Goal: Information Seeking & Learning: Learn about a topic

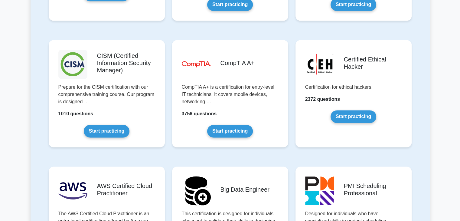
scroll to position [858, 0]
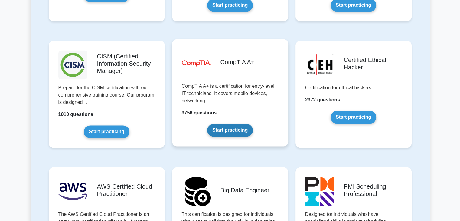
click at [217, 131] on link "Start practicing" at bounding box center [230, 130] width 46 height 13
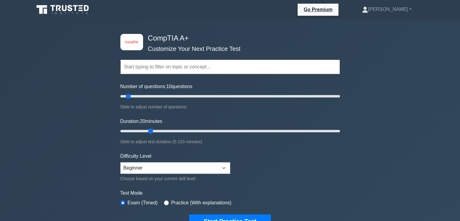
drag, startPoint x: 133, startPoint y: 130, endPoint x: 152, endPoint y: 130, distance: 19.3
type input "20"
click at [152, 130] on input "Duration: 20 minutes" at bounding box center [229, 130] width 219 height 7
drag, startPoint x: 129, startPoint y: 95, endPoint x: 145, endPoint y: 98, distance: 16.8
click at [145, 98] on input "Number of questions: 25 questions" at bounding box center [229, 95] width 219 height 7
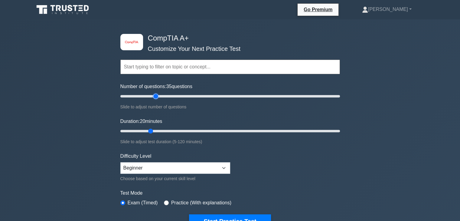
drag, startPoint x: 146, startPoint y: 96, endPoint x: 153, endPoint y: 97, distance: 7.0
click at [153, 97] on input "Number of questions: 35 questions" at bounding box center [229, 95] width 219 height 7
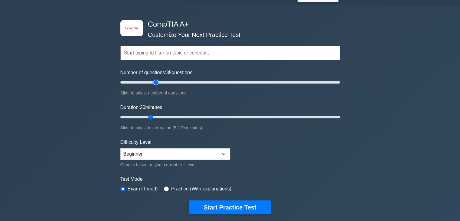
scroll to position [10, 0]
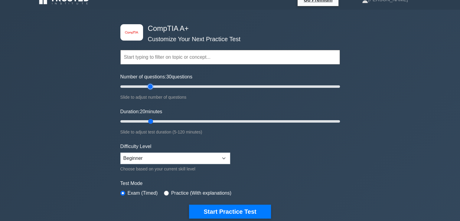
drag, startPoint x: 156, startPoint y: 86, endPoint x: 152, endPoint y: 86, distance: 3.3
type input "30"
click at [152, 86] on input "Number of questions: 30 questions" at bounding box center [229, 86] width 219 height 7
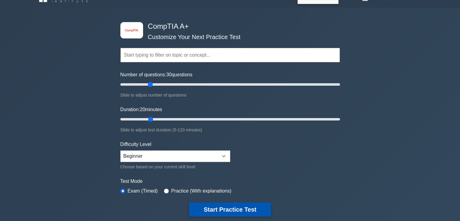
click at [242, 205] on button "Start Practice Test" at bounding box center [230, 209] width 82 height 14
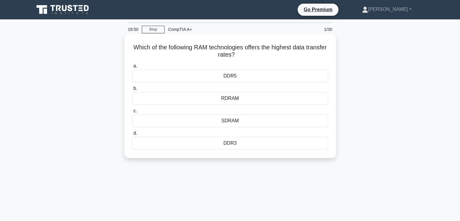
click at [279, 80] on div "DDR5" at bounding box center [230, 75] width 196 height 13
click at [132, 68] on input "a. DDR5" at bounding box center [132, 66] width 0 height 4
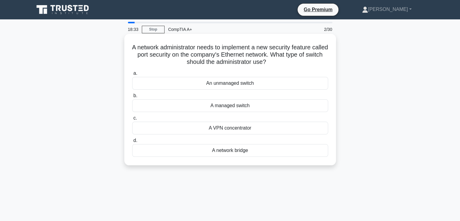
click at [311, 106] on div "A managed switch" at bounding box center [230, 105] width 196 height 13
click at [132, 98] on input "b. A managed switch" at bounding box center [132, 96] width 0 height 4
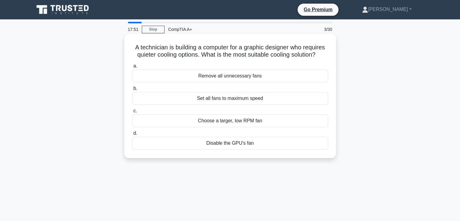
click at [301, 121] on div "Choose a larger, low RPM fan" at bounding box center [230, 120] width 196 height 13
click at [132, 113] on input "c. Choose a larger, low RPM fan" at bounding box center [132, 111] width 0 height 4
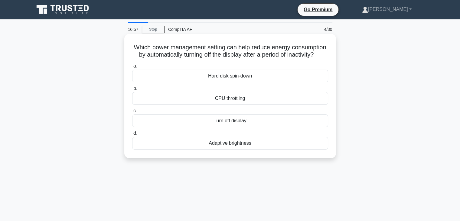
click at [266, 149] on div "Adaptive brightness" at bounding box center [230, 143] width 196 height 13
click at [132, 135] on input "d. Adaptive brightness" at bounding box center [132, 133] width 0 height 4
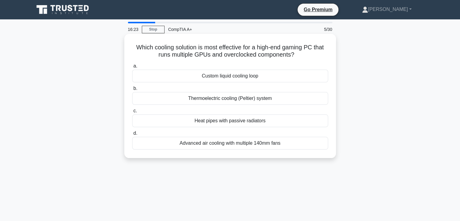
click at [272, 73] on div "Custom liquid cooling loop" at bounding box center [230, 75] width 196 height 13
click at [132, 68] on input "a. Custom liquid cooling loop" at bounding box center [132, 66] width 0 height 4
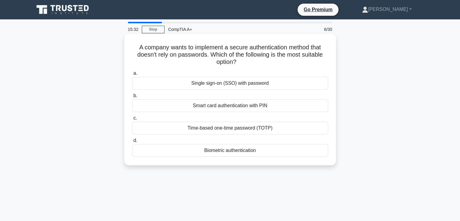
click at [256, 154] on div "Biometric authentication" at bounding box center [230, 150] width 196 height 13
click at [132, 142] on input "d. Biometric authentication" at bounding box center [132, 140] width 0 height 4
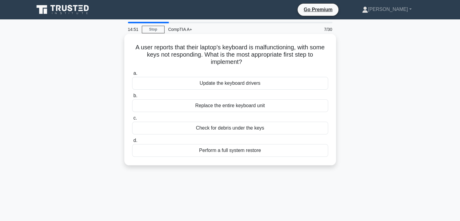
click at [255, 128] on div "Check for debris under the keys" at bounding box center [230, 127] width 196 height 13
click at [132, 120] on input "c. Check for debris under the keys" at bounding box center [132, 118] width 0 height 4
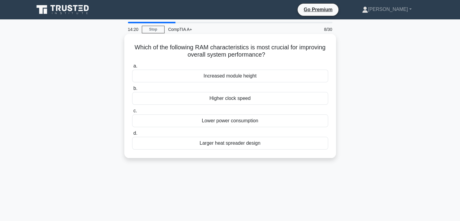
click at [265, 101] on div "Higher clock speed" at bounding box center [230, 98] width 196 height 13
click at [132, 90] on input "b. Higher clock speed" at bounding box center [132, 88] width 0 height 4
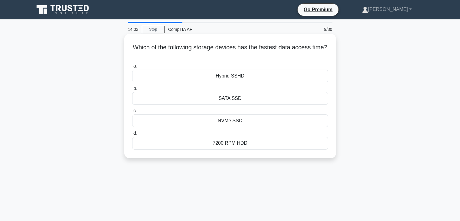
click at [256, 120] on div "NVMe SSD" at bounding box center [230, 120] width 196 height 13
click at [132, 113] on input "c. NVMe SSD" at bounding box center [132, 111] width 0 height 4
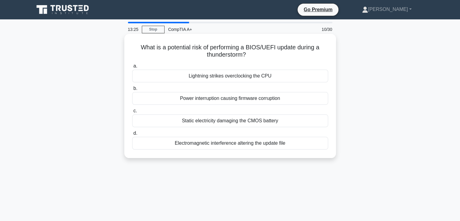
click at [273, 95] on div "Power interruption causing firmware corruption" at bounding box center [230, 98] width 196 height 13
click at [272, 97] on div "Power interruption causing firmware corruption" at bounding box center [230, 98] width 196 height 13
click at [132, 90] on input "b. Power interruption causing firmware corruption" at bounding box center [132, 88] width 0 height 4
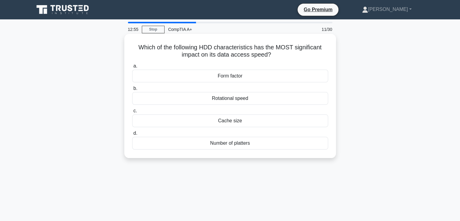
click at [240, 122] on div "Cache size" at bounding box center [230, 120] width 196 height 13
click at [132, 113] on input "c. Cache size" at bounding box center [132, 111] width 0 height 4
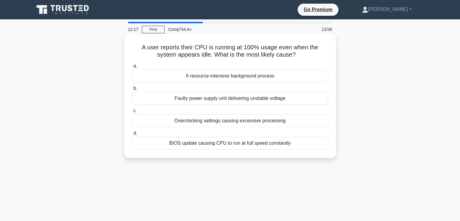
click at [269, 76] on div "A resource-intensive background process" at bounding box center [230, 75] width 196 height 13
click at [132, 68] on input "a. A resource-intensive background process" at bounding box center [132, 66] width 0 height 4
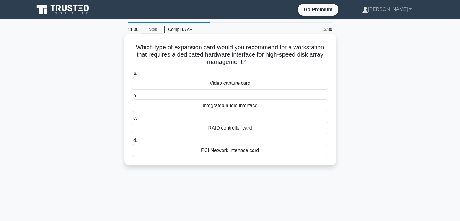
click at [296, 130] on div "RAID controller card" at bounding box center [230, 127] width 196 height 13
click at [132, 120] on input "c. RAID controller card" at bounding box center [132, 118] width 0 height 4
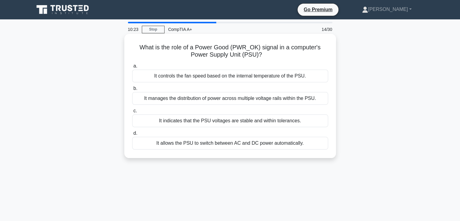
click at [295, 123] on div "It indicates that the PSU voltages are stable and within tolerances." at bounding box center [230, 120] width 196 height 13
click at [132, 113] on input "c. It indicates that the PSU voltages are stable and within tolerances." at bounding box center [132, 111] width 0 height 4
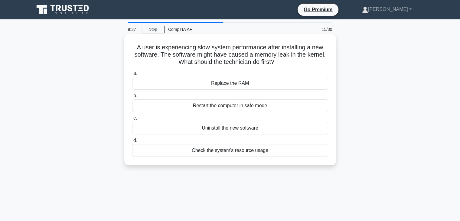
click at [255, 150] on div "Check the system's resource usage" at bounding box center [230, 150] width 196 height 13
click at [132, 142] on input "d. Check the system's resource usage" at bounding box center [132, 140] width 0 height 4
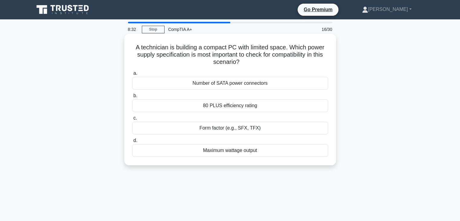
click at [277, 126] on div "Form factor (e.g., SFX, TFX)" at bounding box center [230, 127] width 196 height 13
click at [132, 120] on input "c. Form factor (e.g., SFX, TFX)" at bounding box center [132, 118] width 0 height 4
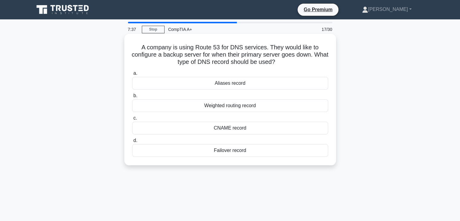
click at [282, 105] on div "Weighted routing record" at bounding box center [230, 105] width 196 height 13
click at [132, 98] on input "b. Weighted routing record" at bounding box center [132, 96] width 0 height 4
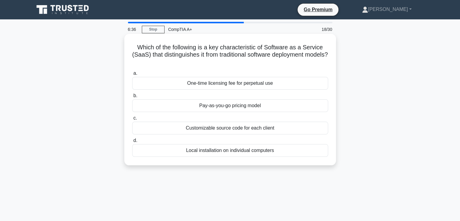
click at [272, 83] on div "One-time licensing fee for perpetual use" at bounding box center [230, 83] width 196 height 13
click at [132, 75] on input "a. One-time licensing fee for perpetual use" at bounding box center [132, 73] width 0 height 4
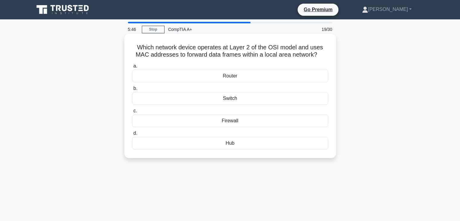
click at [266, 73] on div "Router" at bounding box center [230, 75] width 196 height 13
click at [132, 68] on input "a. Router" at bounding box center [132, 66] width 0 height 4
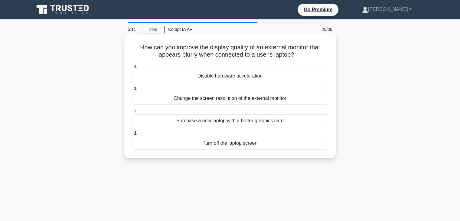
click at [255, 99] on div "Change the screen resolution of the external monitor" at bounding box center [230, 98] width 196 height 13
click at [132, 90] on input "b. Change the screen resolution of the external monitor" at bounding box center [132, 88] width 0 height 4
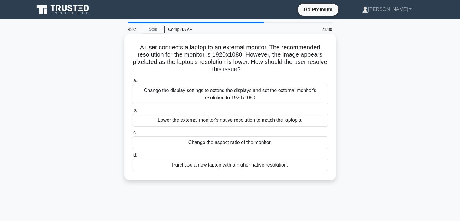
click at [306, 92] on div "Change the display settings to extend the displays and set the external monitor…" at bounding box center [230, 94] width 196 height 20
click at [132, 82] on input "a. Change the display settings to extend the displays and set the external moni…" at bounding box center [132, 81] width 0 height 4
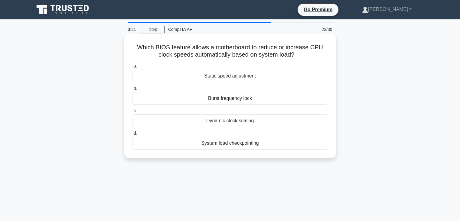
click at [239, 120] on div "Dynamic clock scaling" at bounding box center [230, 120] width 196 height 13
click at [132, 113] on input "c. Dynamic clock scaling" at bounding box center [132, 111] width 0 height 4
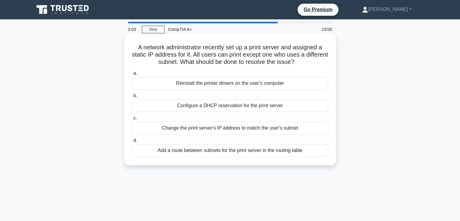
click at [262, 153] on div "Add a route between subnets for the print server in the routing table" at bounding box center [230, 150] width 196 height 13
click at [132, 142] on input "d. Add a route between subnets for the print server in the routing table" at bounding box center [132, 140] width 0 height 4
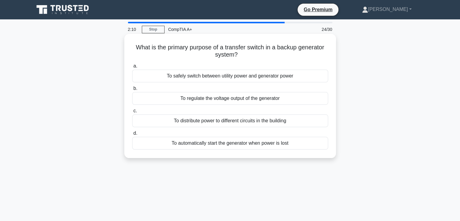
click at [312, 73] on div "To safely switch between utility power and generator power" at bounding box center [230, 75] width 196 height 13
click at [132, 68] on input "a. To safely switch between utility power and generator power" at bounding box center [132, 66] width 0 height 4
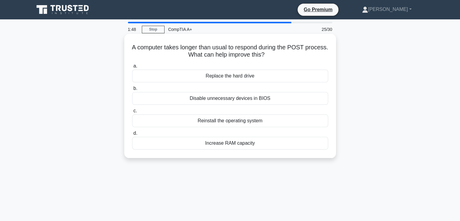
click at [243, 124] on div "Reinstall the operating system" at bounding box center [230, 120] width 196 height 13
click at [132, 113] on input "c. Reinstall the operating system" at bounding box center [132, 111] width 0 height 4
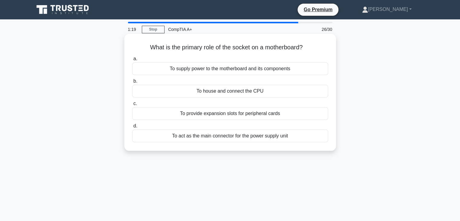
click at [253, 100] on label "c. To provide expansion slots for peripheral cards" at bounding box center [230, 110] width 196 height 20
click at [132, 102] on input "c. To provide expansion slots for peripheral cards" at bounding box center [132, 104] width 0 height 4
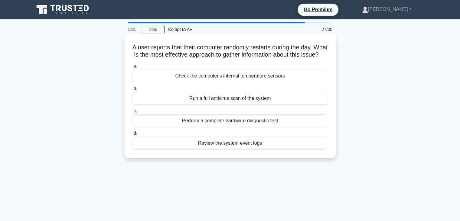
click at [259, 149] on div "Review the system event logs" at bounding box center [230, 143] width 196 height 13
click at [132, 135] on input "d. Review the system event logs" at bounding box center [132, 133] width 0 height 4
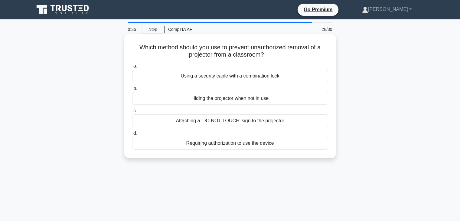
click at [259, 147] on div "Requiring authorization to use the device" at bounding box center [230, 143] width 196 height 13
click at [132, 135] on input "d. Requiring authorization to use the device" at bounding box center [132, 133] width 0 height 4
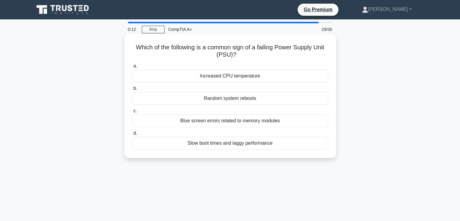
click at [259, 96] on div "Random system reboots" at bounding box center [230, 98] width 196 height 13
click at [132, 90] on input "b. Random system reboots" at bounding box center [132, 88] width 0 height 4
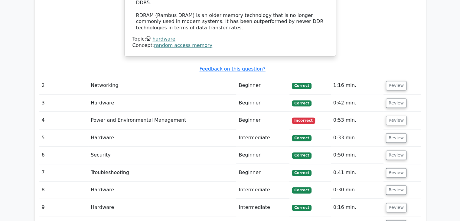
scroll to position [835, 0]
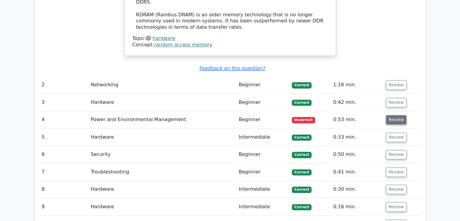
click at [397, 115] on button "Review" at bounding box center [396, 119] width 21 height 9
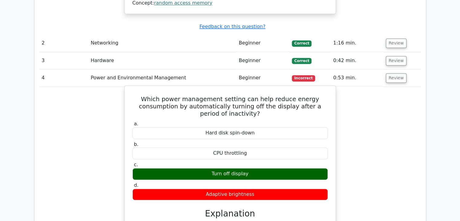
scroll to position [874, 0]
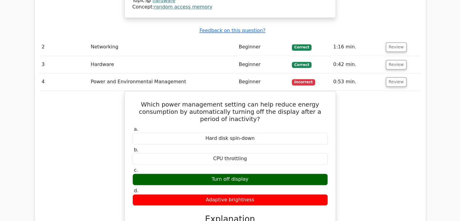
drag, startPoint x: 430, startPoint y: 99, endPoint x: 25, endPoint y: 192, distance: 415.9
click at [25, 192] on main "image/svg+xml Go Premium CompTIA A+ Preparation Package (2025) 4902 Superior-gr…" at bounding box center [230, 64] width 460 height 1838
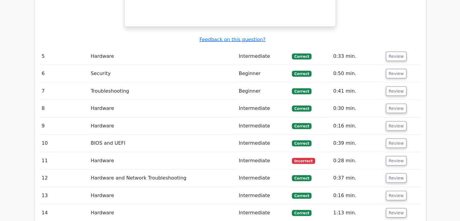
scroll to position [1167, 0]
click at [389, 156] on button "Review" at bounding box center [396, 160] width 21 height 9
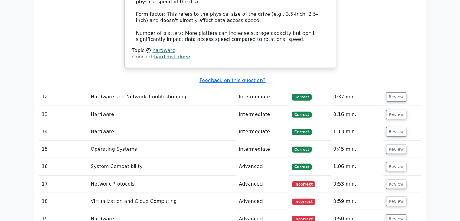
scroll to position [1552, 0]
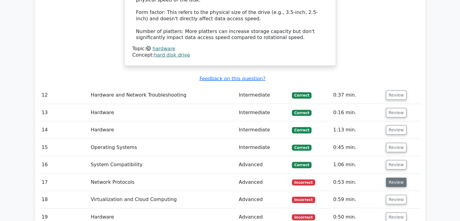
click at [390, 177] on button "Review" at bounding box center [396, 181] width 21 height 9
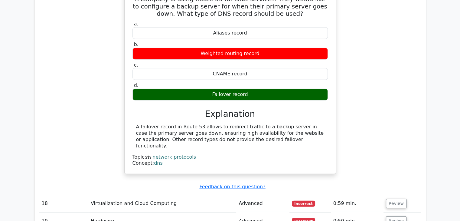
scroll to position [1775, 0]
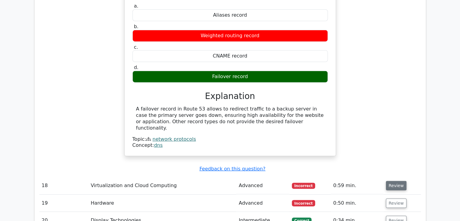
click at [395, 181] on button "Review" at bounding box center [396, 185] width 21 height 9
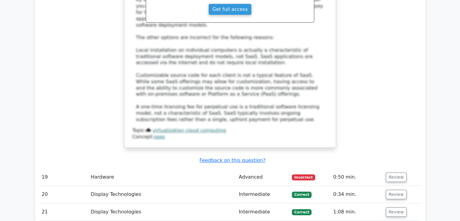
scroll to position [2142, 0]
click at [393, 172] on button "Review" at bounding box center [396, 176] width 21 height 9
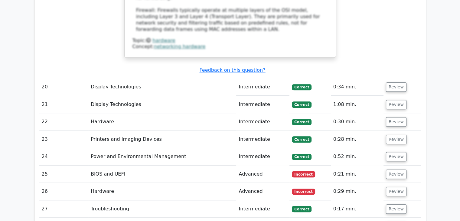
scroll to position [2579, 0]
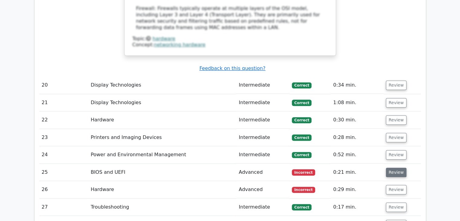
click at [394, 167] on button "Review" at bounding box center [396, 171] width 21 height 9
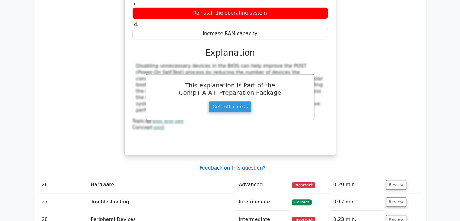
scroll to position [2852, 0]
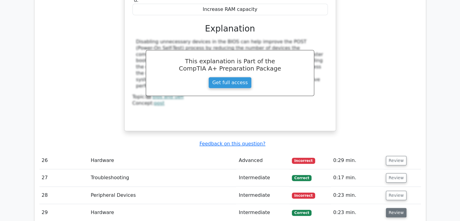
click at [394, 208] on button "Review" at bounding box center [396, 212] width 21 height 9
click at [393, 190] on button "Review" at bounding box center [396, 194] width 21 height 9
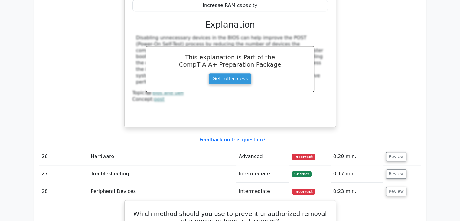
scroll to position [2858, 0]
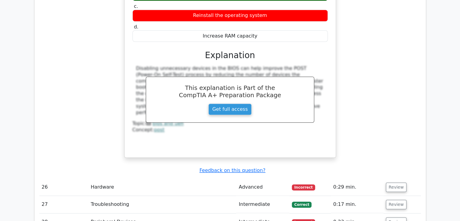
scroll to position [2802, 0]
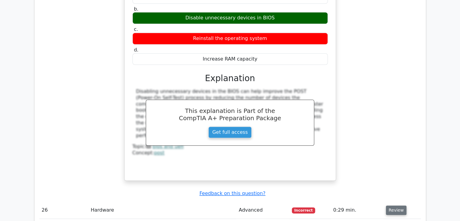
click at [391, 205] on button "Review" at bounding box center [396, 209] width 21 height 9
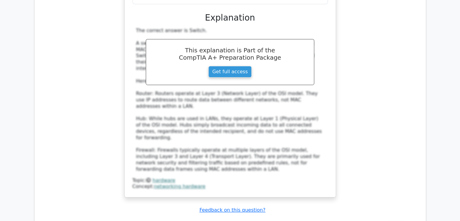
scroll to position [2437, 0]
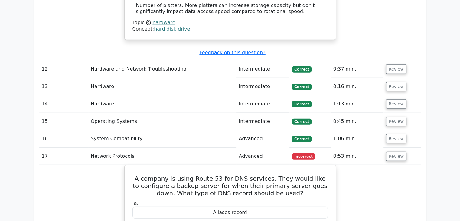
scroll to position [1578, 0]
click at [395, 99] on button "Review" at bounding box center [396, 103] width 21 height 9
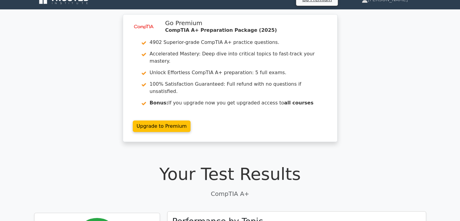
scroll to position [0, 0]
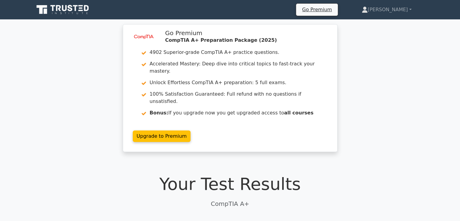
click at [61, 12] on icon at bounding box center [63, 9] width 58 height 11
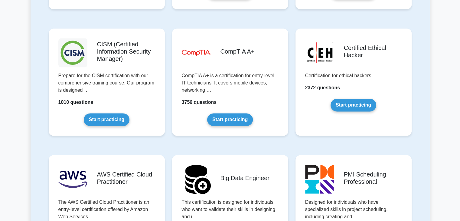
scroll to position [871, 0]
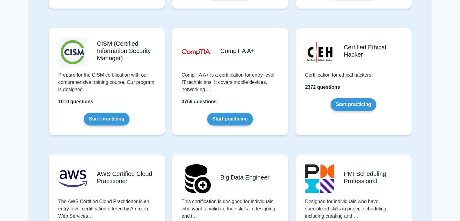
click at [261, 144] on div "image/svg+xml CompTIA A+ CompTIA A+ is a certification for entry-level IT techn…" at bounding box center [229, 86] width 123 height 126
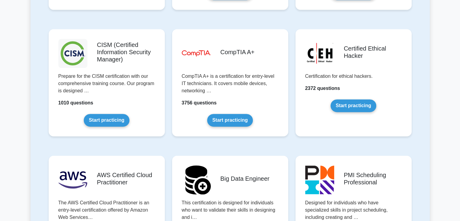
scroll to position [870, 0]
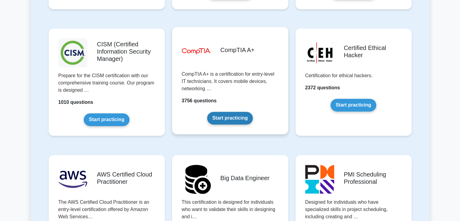
click at [237, 119] on link "Start practicing" at bounding box center [230, 117] width 46 height 13
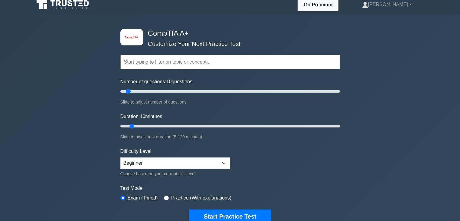
scroll to position [5, 0]
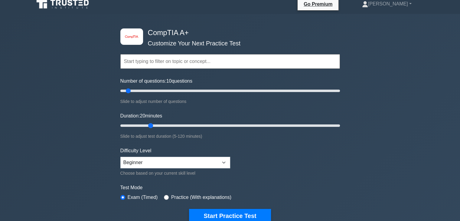
drag, startPoint x: 131, startPoint y: 124, endPoint x: 153, endPoint y: 124, distance: 23.0
type input "20"
click at [153, 124] on input "Duration: 20 minutes" at bounding box center [229, 125] width 219 height 7
drag, startPoint x: 131, startPoint y: 90, endPoint x: 151, endPoint y: 91, distance: 20.6
type input "30"
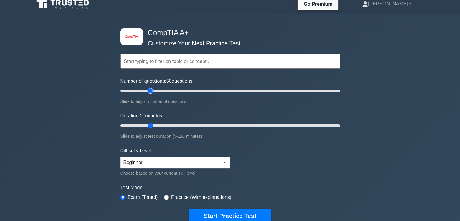
click at [151, 91] on input "Number of questions: 30 questions" at bounding box center [229, 90] width 219 height 7
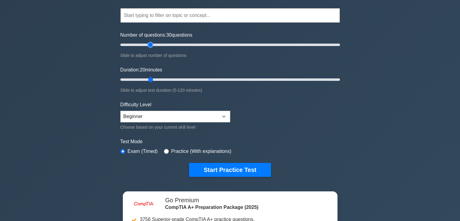
scroll to position [51, 0]
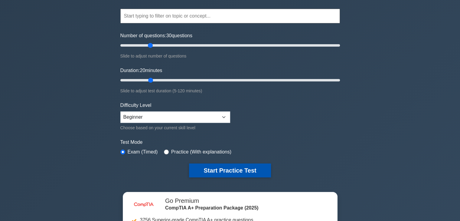
click at [254, 168] on button "Start Practice Test" at bounding box center [230, 170] width 82 height 14
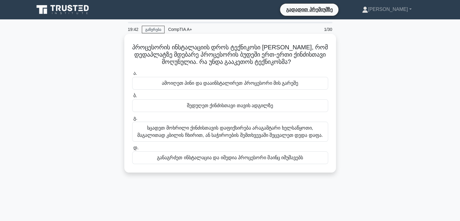
click at [237, 66] on div "პროცესორის ინსტალაციის დროს ტექნიკოსი [PERSON_NAME], რომ დედაპლატზე მდებარე პრო…" at bounding box center [230, 103] width 207 height 134
drag, startPoint x: 196, startPoint y: 55, endPoint x: 209, endPoint y: 56, distance: 12.7
click at [209, 56] on font "პროცესორის ინსტალაციის დროს ტექნიკოსი [PERSON_NAME], რომ დედაპლატზე მდებარე პრო…" at bounding box center [229, 54] width 195 height 21
click at [235, 125] on font "სცადეთ მოხრილი ქინძისთავის დაფიქსირება არაგამტარი ხელსაწყოთი, მაგალითად კბილის …" at bounding box center [229, 131] width 185 height 12
click at [132, 120] on input "გ. სცადეთ მოხრილი ქინძისთავის დაფიქსირება არაგამტარი ხელსაწყოთი, მაგალითად კბილ…" at bounding box center [132, 118] width 0 height 4
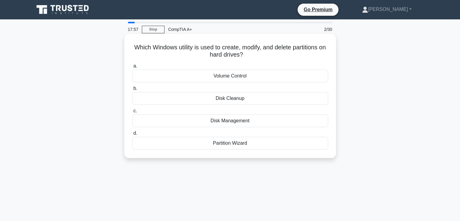
click at [221, 124] on div "Disk Management" at bounding box center [230, 120] width 196 height 13
click at [132, 113] on input "c. Disk Management" at bounding box center [132, 111] width 0 height 4
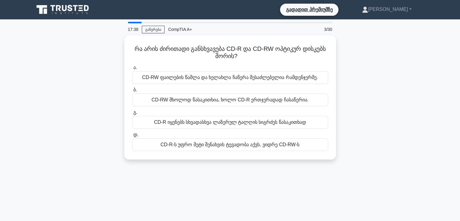
click at [370, 85] on div "რა არის ძირითადი განსხვავება CD-R და CD-RW ოპტიკურ დისკებს შორის? .spinner_0XTQ…" at bounding box center [230, 100] width 399 height 131
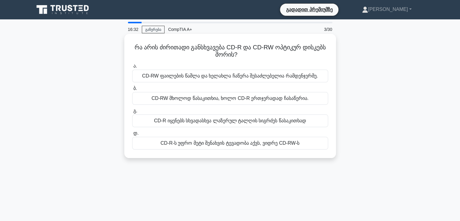
click at [233, 99] on font "CD-RW მხოლოდ წასაკითხია, ხოლო CD-R ერთჯერადად ჩასაწერია." at bounding box center [229, 97] width 157 height 5
click at [132, 90] on input "ბ. CD-RW მხოლოდ წასაკითხია, ხოლო CD-R ერთჯერადად ჩასაწერია." at bounding box center [132, 88] width 0 height 4
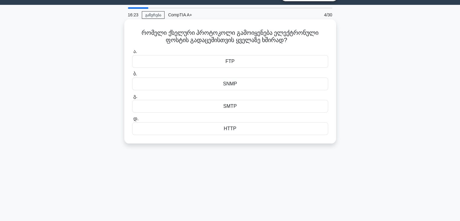
scroll to position [15, 0]
click at [241, 108] on div "SMTP" at bounding box center [230, 106] width 196 height 13
click at [132, 98] on input "გ. SMTP" at bounding box center [132, 96] width 0 height 4
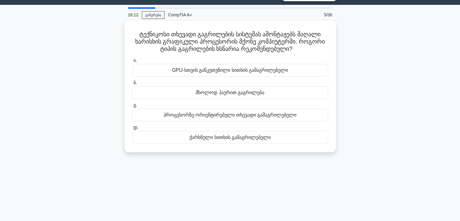
scroll to position [0, 0]
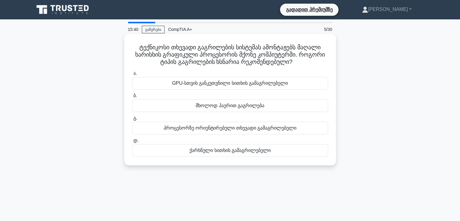
click at [209, 130] on font "პროცესორზე ორიენტირებული თხევადი გამაგრილებელი" at bounding box center [229, 127] width 133 height 5
click at [132, 120] on input "გ. პროცესორზე ორიენტირებული თხევადი გამაგრილებელი" at bounding box center [132, 118] width 0 height 4
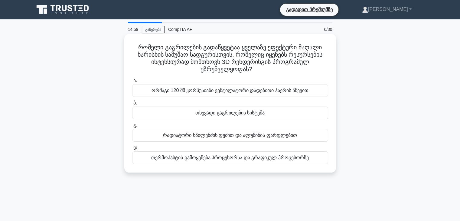
click at [215, 158] on font "თერმოპასტის გამოყენება პროცესორსა და გრაფიკულ პროცესორზე" at bounding box center [229, 157] width 157 height 5
click at [132, 150] on input "დ. თერმოპასტის გამოყენება პროცესორსა და გრაფიკულ პროცესორზე" at bounding box center [132, 148] width 0 height 4
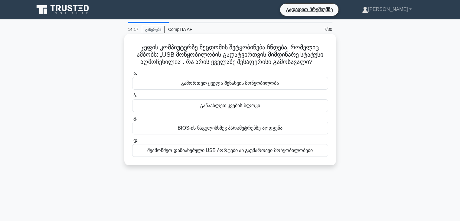
click at [256, 153] on font "შეამოწმეთ დაზიანებული USB პორტები ან გაუმართავი მოწყობილობები" at bounding box center [229, 149] width 165 height 5
click at [132, 142] on input "დ. შეამოწმეთ დაზიანებული USB პორტები ან გაუმართავი მოწყობილობები" at bounding box center [132, 140] width 0 height 4
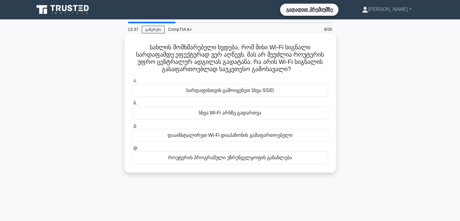
click at [182, 48] on font "სახლის მომხმარებელი ხვდება, რომ მისი Wi-Fi სიგნალი სარდაფამდე ეფექტურად ვერ აღწ…" at bounding box center [230, 58] width 188 height 28
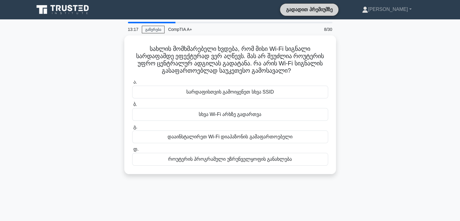
click at [330, 6] on link "გადადით პრემიუმზე" at bounding box center [308, 10] width 53 height 8
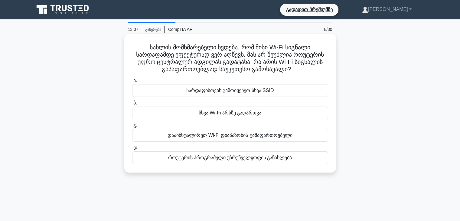
click at [226, 93] on font "სარდაფისთვის გამოიყენეთ სხვა SSID" at bounding box center [230, 90] width 88 height 5
click at [132, 82] on input "ა. სარდაფისთვის გამოიყენეთ სხვა SSID" at bounding box center [132, 81] width 0 height 4
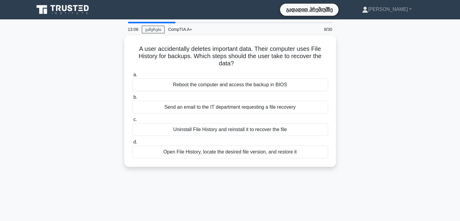
click at [226, 100] on label "b. Send an email to the IT department requesting a file recovery" at bounding box center [230, 103] width 196 height 20
click at [132, 99] on input "b. Send an email to the IT department requesting a file recovery" at bounding box center [132, 97] width 0 height 4
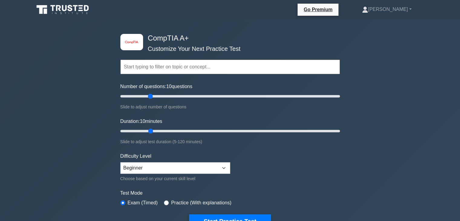
click at [69, 9] on icon at bounding box center [63, 9] width 58 height 11
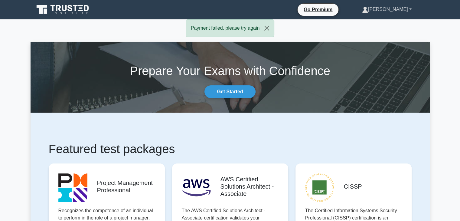
click at [406, 7] on link "[PERSON_NAME]" at bounding box center [386, 9] width 79 height 12
click at [369, 23] on link "Profile" at bounding box center [371, 24] width 48 height 10
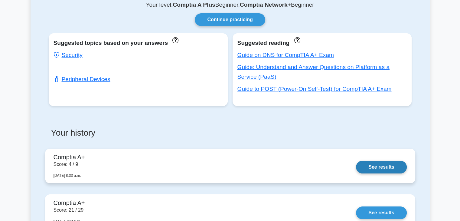
scroll to position [47, 0]
click at [356, 165] on link "See results" at bounding box center [381, 166] width 50 height 13
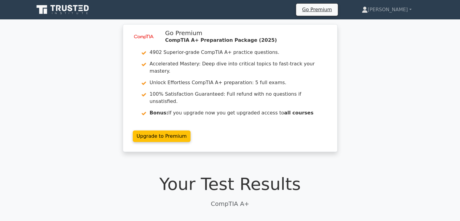
click at [57, 7] on icon at bounding box center [58, 8] width 5 height 6
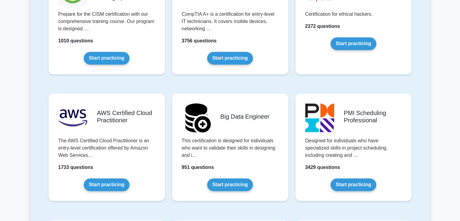
scroll to position [931, 0]
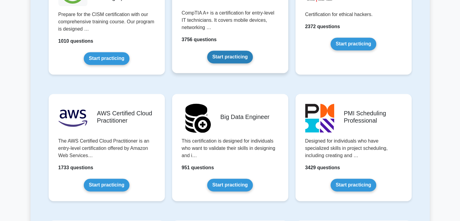
click at [231, 54] on link "Start practicing" at bounding box center [230, 56] width 46 height 13
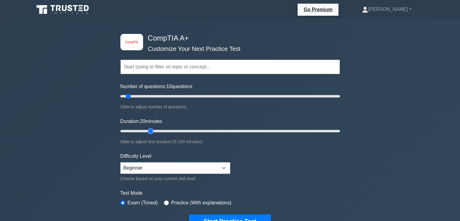
drag, startPoint x: 132, startPoint y: 128, endPoint x: 147, endPoint y: 128, distance: 15.7
type input "20"
click at [147, 128] on input "Duration: 20 minutes" at bounding box center [229, 130] width 219 height 7
drag, startPoint x: 128, startPoint y: 95, endPoint x: 153, endPoint y: 96, distance: 24.2
type input "35"
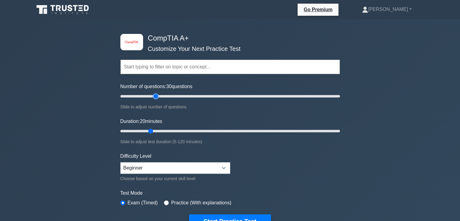
click at [153, 96] on input "Number of questions: 30 questions" at bounding box center [229, 95] width 219 height 7
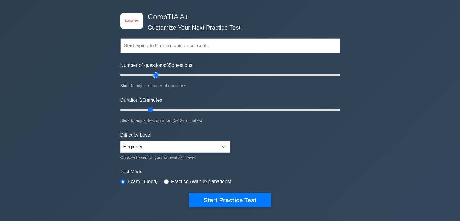
scroll to position [22, 0]
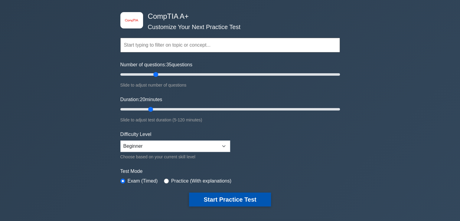
click at [237, 198] on button "Start Practice Test" at bounding box center [230, 199] width 82 height 14
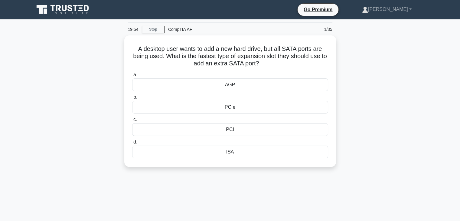
click at [357, 82] on div "A desktop user wants to add a new hard drive, but all SATA ports are being used…" at bounding box center [230, 104] width 399 height 138
click at [374, 97] on div "A desktop user wants to add a new hard drive, but all SATA ports are being used…" at bounding box center [230, 104] width 399 height 138
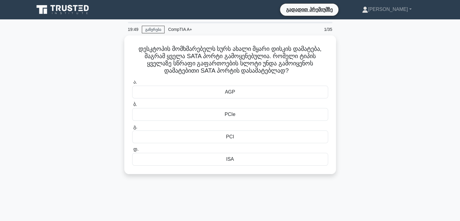
click at [396, 129] on div "დესკტოპის მომხმარებელს სურს ახალი მყარი დისკის დამატება, მაგრამ ყველა SATA პორტ…" at bounding box center [230, 108] width 399 height 146
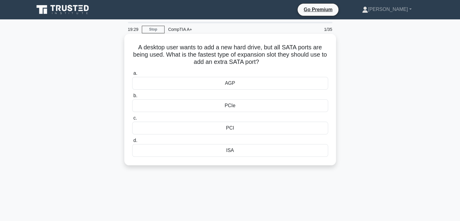
click at [240, 128] on div "PCI" at bounding box center [230, 127] width 196 height 13
click at [132, 120] on input "c. PCI" at bounding box center [132, 118] width 0 height 4
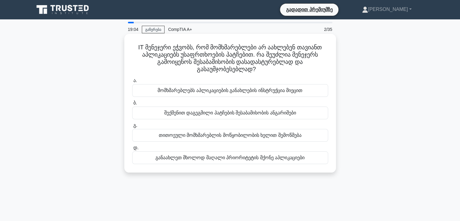
click at [306, 60] on h5 "IT მენეჯერი ეჭვობს, რომ მომხმარებლები არ აახლებენ თავიანთ აპლიკაციებს უსაფრთხოე…" at bounding box center [229, 59] width 197 height 30
click at [271, 96] on div "მომხმარებლებს აპლიკაციების განახლების ინსტრუქცია მიეცით" at bounding box center [230, 90] width 196 height 13
click at [132, 82] on input "ა. მომხმარებლებს აპლიკაციების განახლების ინსტრუქცია მიეცით" at bounding box center [132, 81] width 0 height 4
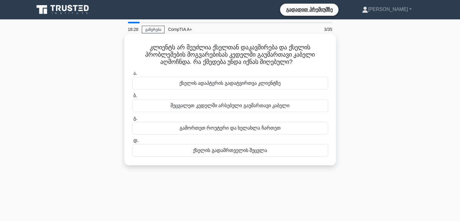
click at [297, 103] on div "შეცვალეთ კედელში არსებული გაუმართავი კაბელი" at bounding box center [230, 105] width 196 height 13
click at [132, 98] on input "ბ. შეცვალეთ კედელში არსებული გაუმართავი კაბელი" at bounding box center [132, 96] width 0 height 4
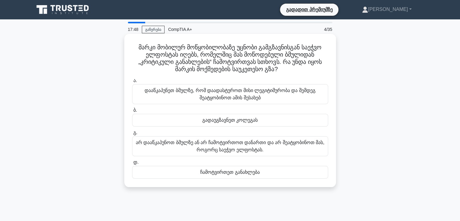
click at [226, 149] on font "არ დააწკაპუნოთ ბმულზე ან არ ჩამოტვირთოთ დანართი და არ შეატყობინოთ მას, როგორც ს…" at bounding box center [230, 146] width 189 height 12
click at [132, 134] on input "გ. არ დააწკაპუნოთ ბმულზე ან არ ჩამოტვირთოთ დანართი და არ შეატყობინოთ მას, როგორ…" at bounding box center [132, 133] width 0 height 4
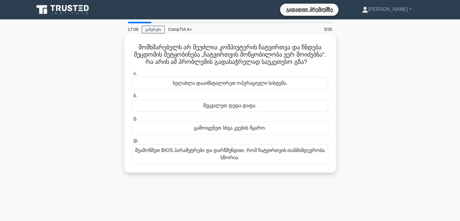
click at [209, 160] on font "შეამოწმეთ BIOS პარამეტრები და დარწმუნდით, რომ ჩატვირთვის თანმიმდევრობა სწორია." at bounding box center [229, 153] width 189 height 12
click at [132, 142] on input "დ. შეამოწმეთ BIOS პარამეტრები და დარწმუნდით, რომ ჩატვირთვის თანმიმდევრობა სწორი…" at bounding box center [132, 140] width 0 height 4
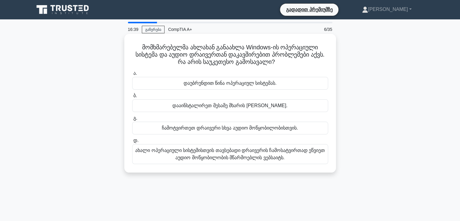
click at [240, 153] on font "ახალი ოპერაციული სისტემისთვის თავსებადი დრაივერის ჩამოსატვირთად ეწვიეთ აუდიო მო…" at bounding box center [229, 153] width 189 height 12
click at [132, 142] on input "დ. ახალი ოპერაციული სისტემისთვის თავსებადი დრაივერის ჩამოსატვირთად ეწვიეთ აუდიო…" at bounding box center [132, 140] width 0 height 4
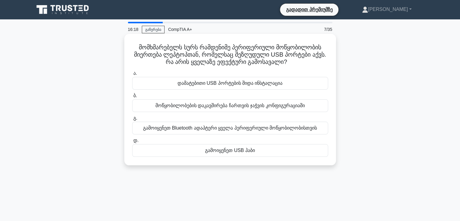
click at [209, 153] on font "გამოიყენეთ USB ჰაბი" at bounding box center [230, 149] width 50 height 5
click at [132, 142] on input "დ. გამოიყენეთ USB ჰაბი" at bounding box center [132, 140] width 0 height 4
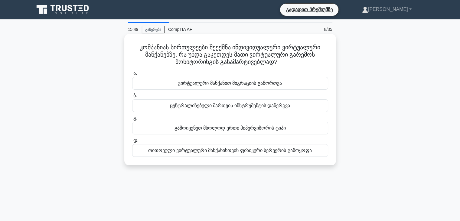
click at [228, 147] on font "თითოეული ვირტუალური მანქანისთვის ფიზიკური სერვერის გამოყოფა" at bounding box center [229, 149] width 163 height 5
click at [132, 142] on input "დ. თითოეული ვირტუალური მანქანისთვის ფიზიკური სერვერის გამოყოფა" at bounding box center [132, 140] width 0 height 4
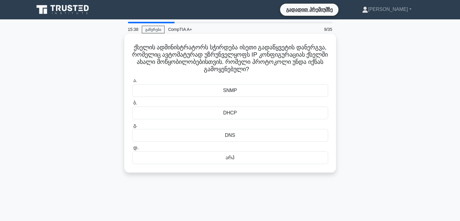
click at [241, 111] on div "DHCP" at bounding box center [230, 112] width 196 height 13
click at [132, 105] on input "ბ. DHCP" at bounding box center [132, 103] width 0 height 4
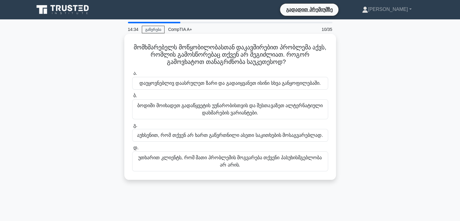
click at [250, 137] on font "აუხსენით, რომ თქვენ არ ხართ გაწვრთნილი ასეთი საკითხების მოსაგვარებლად." at bounding box center [230, 134] width 186 height 5
click at [132, 127] on input "გ. აუხსენით, რომ თქვენ არ ხართ გაწვრთნილი ასეთი საკითხების მოსაგვარებლად." at bounding box center [132, 125] width 0 height 4
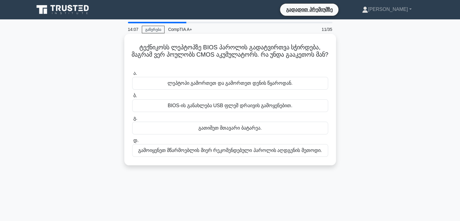
click at [250, 151] on font "გამოიყენეთ მწარმოებლის მიერ რეკომენდებული პაროლის აღდგენის მეთოდი." at bounding box center [229, 149] width 183 height 5
click at [132, 142] on input "დ. გამოიყენეთ მწარმოებლის მიერ რეკომენდებული პაროლის აღდგენის მეთოდი." at bounding box center [132, 140] width 0 height 4
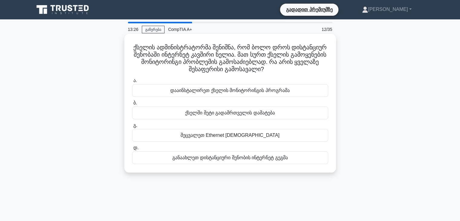
click at [257, 97] on div "დააინსტალირეთ ქსელის მონიტორინგის პროგრამა" at bounding box center [230, 90] width 196 height 13
click at [132, 82] on input "ა. დააინსტალირეთ ქსელის მონიტორინგის პროგრამა" at bounding box center [132, 81] width 0 height 4
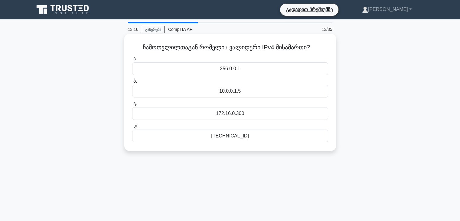
click at [237, 137] on font "192.168.0.1" at bounding box center [229, 135] width 37 height 5
click at [132, 128] on input "დ. 192.168.0.1" at bounding box center [132, 126] width 0 height 4
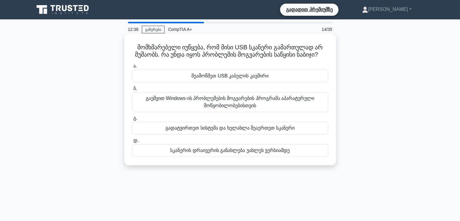
click at [251, 153] on font "სკანერის დრაივერის განახლება უახლეს ვერსიამდე" at bounding box center [229, 149] width 119 height 5
click at [132, 142] on input "დ. სკანერის დრაივერის განახლება უახლეს ვერსიამდე" at bounding box center [132, 140] width 0 height 4
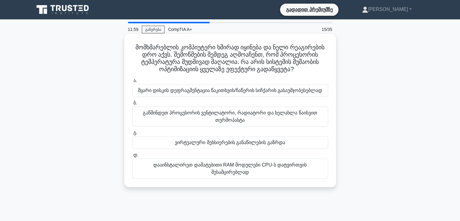
click at [273, 93] on font "მყარი დისკის დეფრაგმენტაცია წაკითხვის/ჩაწერის სიჩქარის გასაუმჯობესებლად" at bounding box center [230, 90] width 184 height 5
click at [132, 82] on input "ა. მყარი დისკის დეფრაგმენტაცია წაკითხვის/ჩაწერის სიჩქარის გასაუმჯობესებლად" at bounding box center [132, 81] width 0 height 4
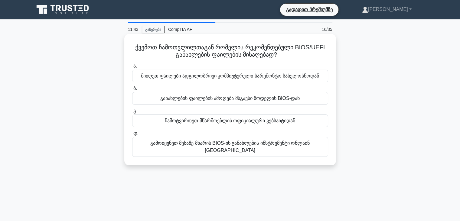
click at [234, 154] on font "გამოიყენეთ მესამე მხარის BIOS-ის განახლების ინსტრუმენტი ონლაინ ფორუმიდან" at bounding box center [230, 146] width 190 height 15
click at [132, 135] on input "დ. გამოიყენეთ მესამე მხარის BIOS-ის განახლების ინსტრუმენტი ონლაინ ფორუმიდან" at bounding box center [132, 133] width 0 height 4
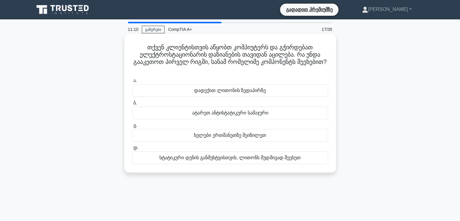
click at [225, 113] on font "ატარეთ ანტისტატიკური სამაჯური" at bounding box center [230, 112] width 76 height 5
click at [132, 105] on input "ბ. ატარეთ ანტისტატიკური სამაჯური" at bounding box center [132, 103] width 0 height 4
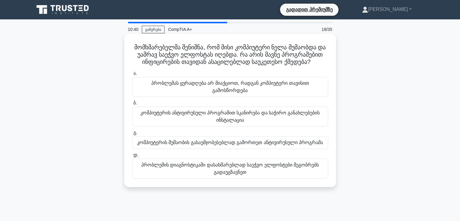
click at [217, 122] on font "კომპიუტერის ანტივირუსული პროგრამით სკანირება და საჭირო განახლებების ინსტალაცია" at bounding box center [229, 116] width 179 height 12
click at [132, 105] on input "ბ. კომპიუტერის ანტივირუსული პროგრამით სკანირება და საჭირო განახლებების ინსტალაც…" at bounding box center [132, 103] width 0 height 4
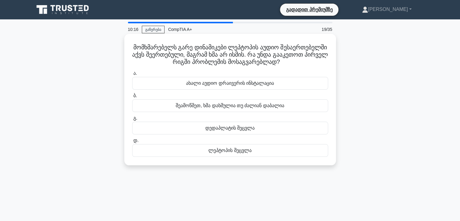
click at [239, 89] on div "ახალი აუდიო დრაივერის ინსტალაცია" at bounding box center [230, 83] width 196 height 13
click at [132, 75] on input "ა. ახალი აუდიო დრაივერის ინსტალაცია" at bounding box center [132, 73] width 0 height 4
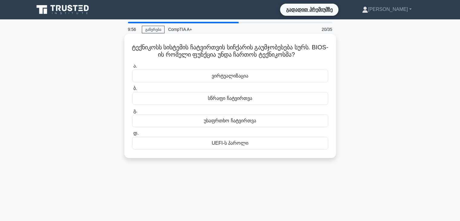
click at [223, 101] on font "სწრაფი ჩატვირთვა" at bounding box center [230, 97] width 44 height 5
click at [132, 90] on input "ბ. სწრაფი ჩატვირთვა" at bounding box center [132, 88] width 0 height 4
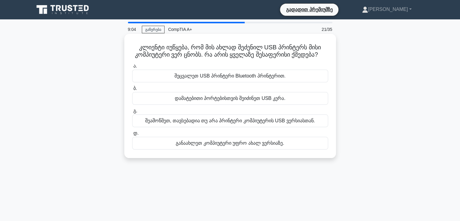
click at [251, 145] on font "განაახლეთ კომპიუტერი უფრო ახალ ვერსიაზე." at bounding box center [230, 142] width 108 height 5
click at [132, 135] on input "დ. განაახლეთ კომპიუტერი უფრო ახალ ვერსიაზე." at bounding box center [132, 133] width 0 height 4
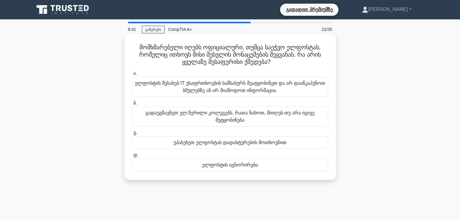
click at [221, 89] on font "ელფოსტის შესახებ IT უსაფრთხოების სამსახურს შეატყობინეთ და არ დააწკაპუნოთ ბმულებ…" at bounding box center [230, 86] width 190 height 12
click at [132, 75] on input "ა. ელფოსტის შესახებ IT უსაფრთხოების სამსახურს შეატყობინეთ და არ დააწკაპუნოთ ბმუ…" at bounding box center [132, 73] width 0 height 4
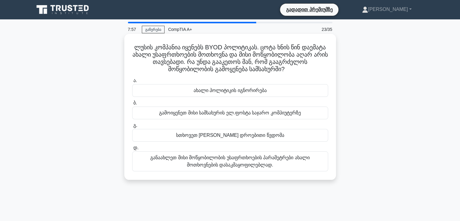
click at [225, 167] on font "განაახლეთ მისი მოწყობილობის უსაფრთხოების პარამეტრები ახალი მოთხოვნების დასაკმაყ…" at bounding box center [229, 161] width 159 height 12
click at [132, 150] on input "დ. განაახლეთ მისი მოწყობილობის უსაფრთხოების პარამეტრები ახალი მოთხოვნების დასაკ…" at bounding box center [132, 148] width 0 height 4
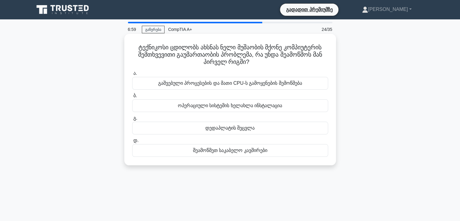
click at [302, 84] on font "გაშვებული პროცესების და მათი CPU-ს გამოყენების შემოწმება" at bounding box center [230, 82] width 144 height 5
click at [132, 75] on input "ა. გაშვებული პროცესების და მათი CPU-ს გამოყენების შემოწმება" at bounding box center [132, 73] width 0 height 4
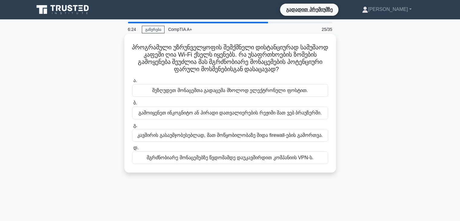
click at [272, 160] on font "მგრძნობიარე მონაცემებზე წვდომამდე დაუკავშირდით კომპანიის VPN-ს." at bounding box center [230, 157] width 166 height 5
click at [132, 150] on input "დ. მგრძნობიარე მონაცემებზე წვდომამდე დაუკავშირდით კომპანიის VPN-ს." at bounding box center [132, 148] width 0 height 4
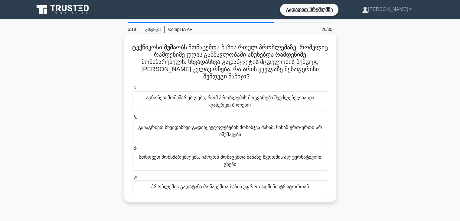
click at [235, 134] on font "განაგრძეთ სხვადასხვა გადაწყვეტილებების მოსინჯვა მანამ, სანამ ერთ-ერთი არ იმუშავ…" at bounding box center [230, 130] width 184 height 12
click at [132, 119] on input "ბ. განაგრძეთ სხვადასხვა გადაწყვეტილებების მოსინჯვა მანამ, სანამ ერთ-ერთი არ იმუ…" at bounding box center [132, 117] width 0 height 4
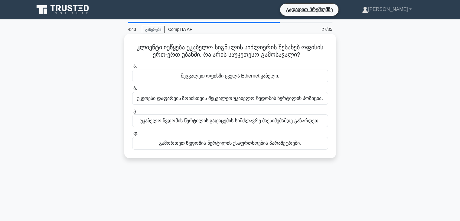
click at [247, 124] on font "უკაბელო წვდომის წერტილის გადაცემის სიმძლავრე მაქსიმუმამდე გაზარდეთ." at bounding box center [229, 120] width 179 height 7
click at [132, 113] on input "გ. უკაბელო წვდომის წერტილის გადაცემის სიმძლავრე მაქსიმუმამდე გაზარდეთ." at bounding box center [132, 111] width 0 height 4
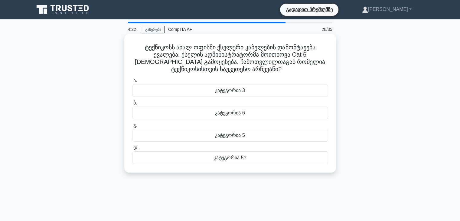
click at [260, 115] on div "კატეგორია 6" at bounding box center [230, 112] width 196 height 13
click at [132, 105] on input "ბ. კატეგორია 6" at bounding box center [132, 103] width 0 height 4
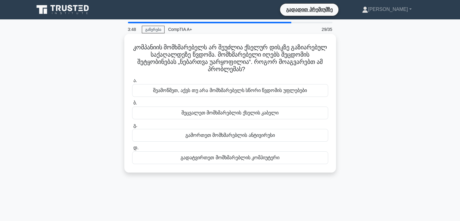
click at [258, 95] on div "შეამოწმეთ, აქვს თუ არა მომხმარებელს სწორი წვდომის უფლებები" at bounding box center [230, 90] width 196 height 13
click at [132, 82] on input "ა. შეამოწმეთ, აქვს თუ არა მომხმარებელს სწორი წვდომის უფლებები" at bounding box center [132, 81] width 0 height 4
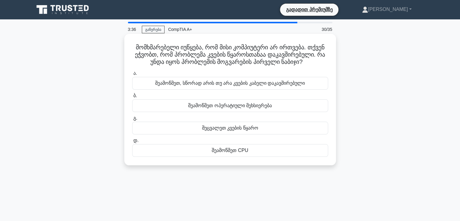
click at [234, 86] on font "შეამოწმეთ, სწორად არის თუ არა კვების კაბელი დაკავშირებული" at bounding box center [230, 82] width 150 height 5
click at [132, 75] on input "ა. შეამოწმეთ, სწორად არის თუ არა კვების კაბელი დაკავშირებული" at bounding box center [132, 73] width 0 height 4
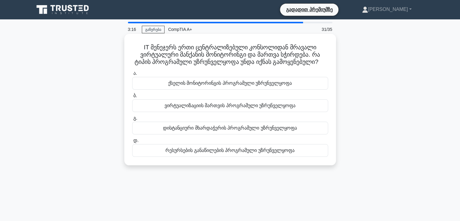
click at [172, 108] on font "ვირტუალიზაციის მართვის პროგრამული უზრუნველყოფა" at bounding box center [229, 105] width 131 height 5
click at [132, 98] on input "ბ. ვირტუალიზაციის მართვის პროგრამული უზრუნველყოფა" at bounding box center [132, 96] width 0 height 4
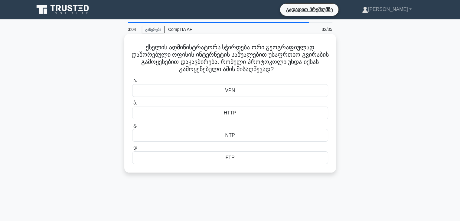
click at [234, 92] on div "VPN" at bounding box center [230, 90] width 196 height 13
click at [132, 82] on input "ა. VPN" at bounding box center [132, 81] width 0 height 4
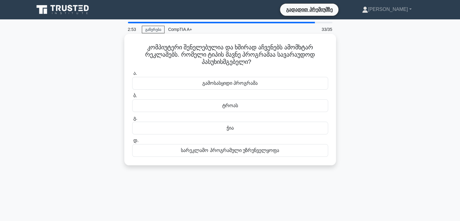
click at [227, 153] on font "სარეკლამო პროგრამული უზრუნველყოფა" at bounding box center [230, 149] width 98 height 5
click at [132, 142] on input "დ. სარეკლამო პროგრამული უზრუნველყოფა" at bounding box center [132, 140] width 0 height 4
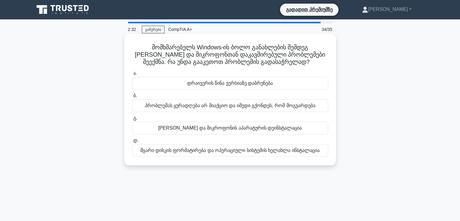
click at [255, 86] on div "დრაივერის წინა ვერსიაზე დაბრუნება" at bounding box center [230, 83] width 196 height 13
click at [132, 75] on input "ა. დრაივერის წინა ვერსიაზე დაბრუნება" at bounding box center [132, 73] width 0 height 4
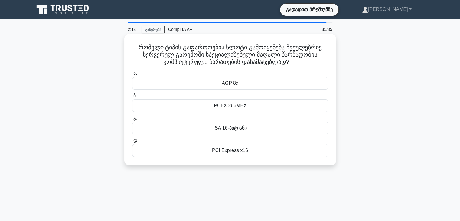
click at [237, 108] on font "PCI-X 266MHz" at bounding box center [230, 105] width 32 height 5
click at [132, 98] on input "ბ. PCI-X 266MHz" at bounding box center [132, 96] width 0 height 4
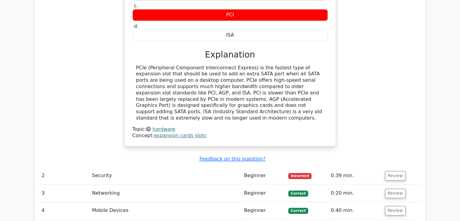
scroll to position [744, 0]
click at [393, 170] on button "Review" at bounding box center [395, 174] width 21 height 9
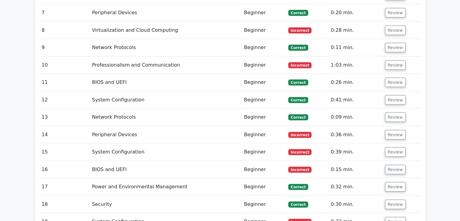
scroll to position [1234, 0]
click at [392, 165] on button "Review" at bounding box center [395, 169] width 21 height 9
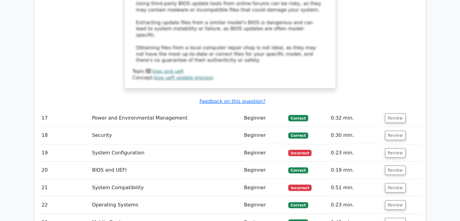
scroll to position [1605, 0]
click at [391, 148] on button "Review" at bounding box center [395, 152] width 21 height 9
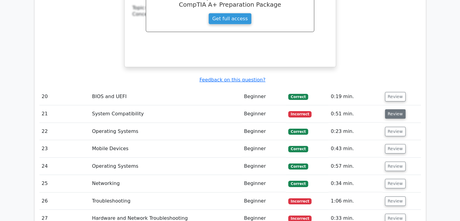
scroll to position [1931, 0]
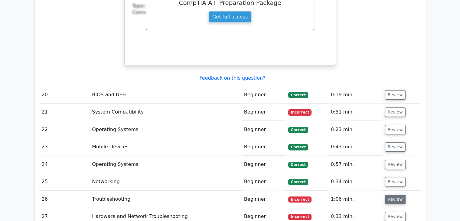
click at [390, 194] on button "Review" at bounding box center [395, 198] width 21 height 9
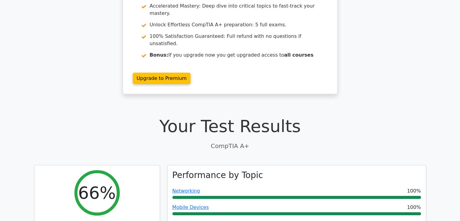
scroll to position [0, 0]
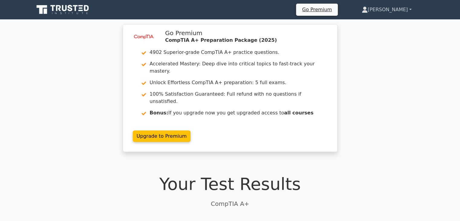
click at [408, 14] on link "[PERSON_NAME]" at bounding box center [386, 10] width 79 height 12
click at [365, 127] on div "image/svg+xml Go Premium CompTIA A+ Preparation Package (2025) 4902 Superior-gr…" at bounding box center [230, 91] width 460 height 135
click at [63, 7] on icon at bounding box center [64, 8] width 5 height 6
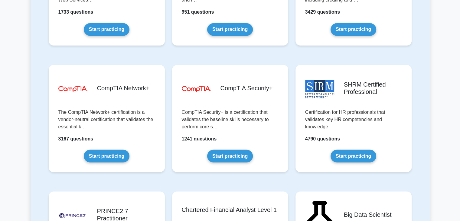
scroll to position [1087, 0]
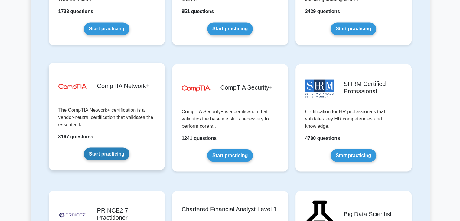
click at [84, 147] on link "Start practicing" at bounding box center [107, 153] width 46 height 13
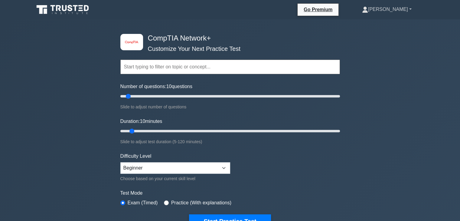
click at [412, 8] on link "[PERSON_NAME]" at bounding box center [386, 9] width 79 height 12
click at [384, 32] on link "Settings" at bounding box center [371, 33] width 48 height 10
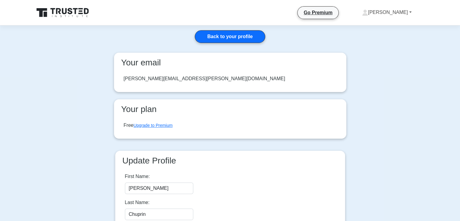
click at [415, 12] on link "[PERSON_NAME]" at bounding box center [386, 12] width 79 height 12
click at [401, 99] on main "Back to your profile Your email [PERSON_NAME][EMAIL_ADDRESS][PERSON_NAME][DOMAI…" at bounding box center [230, 142] width 460 height 234
click at [336, 13] on link "Go Premium" at bounding box center [318, 13] width 36 height 8
